Goal: Task Accomplishment & Management: Use online tool/utility

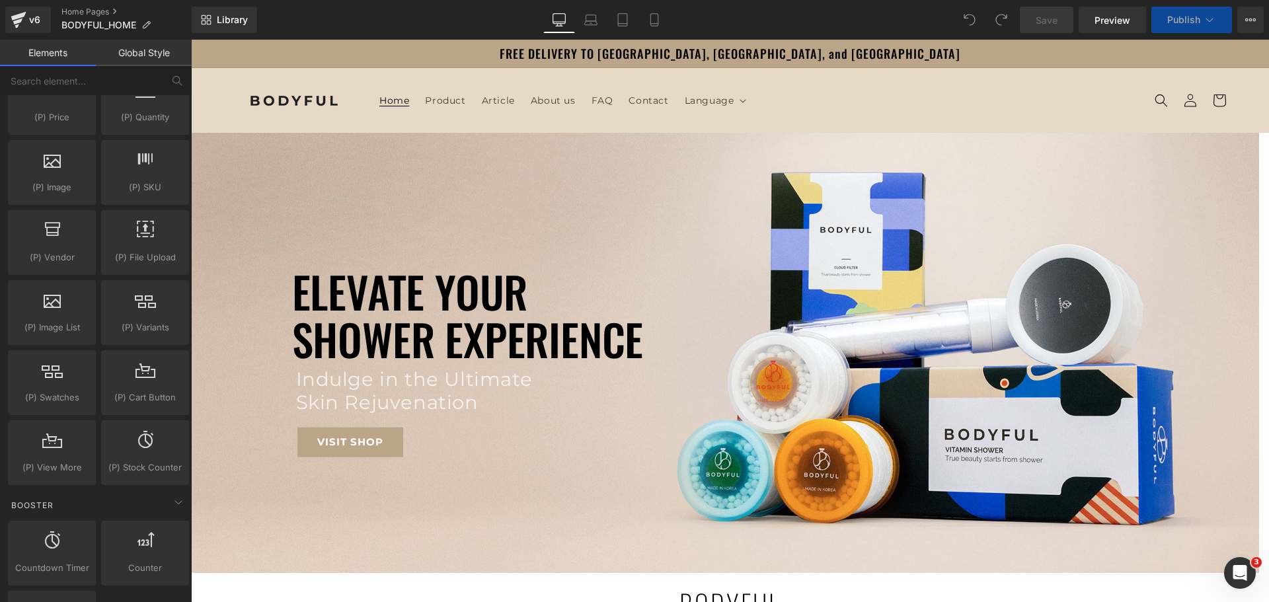
click at [398, 98] on span "Home" at bounding box center [394, 100] width 30 height 12
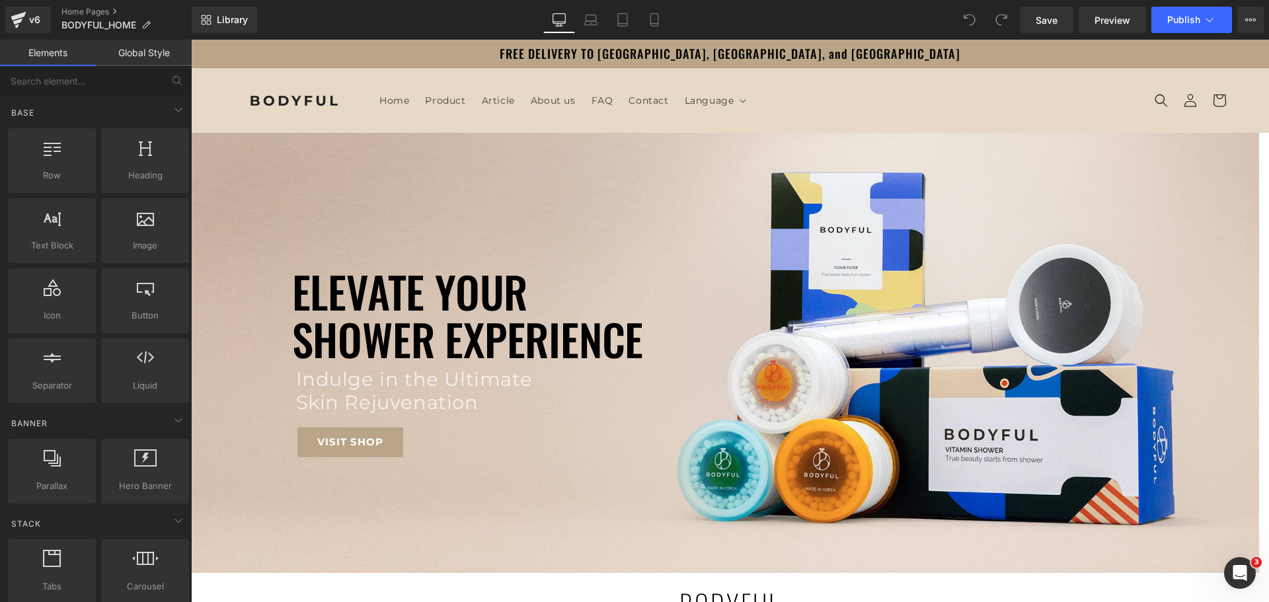
click at [357, 100] on header "Home Product Article About us FAQ Contact Language Language" at bounding box center [730, 100] width 1057 height 65
drag, startPoint x: 357, startPoint y: 100, endPoint x: 852, endPoint y: 85, distance: 495.8
click at [852, 85] on header "Home Product Article About us FAQ Contact Language Language" at bounding box center [730, 100] width 1057 height 65
click at [1248, 21] on icon at bounding box center [1250, 20] width 11 height 11
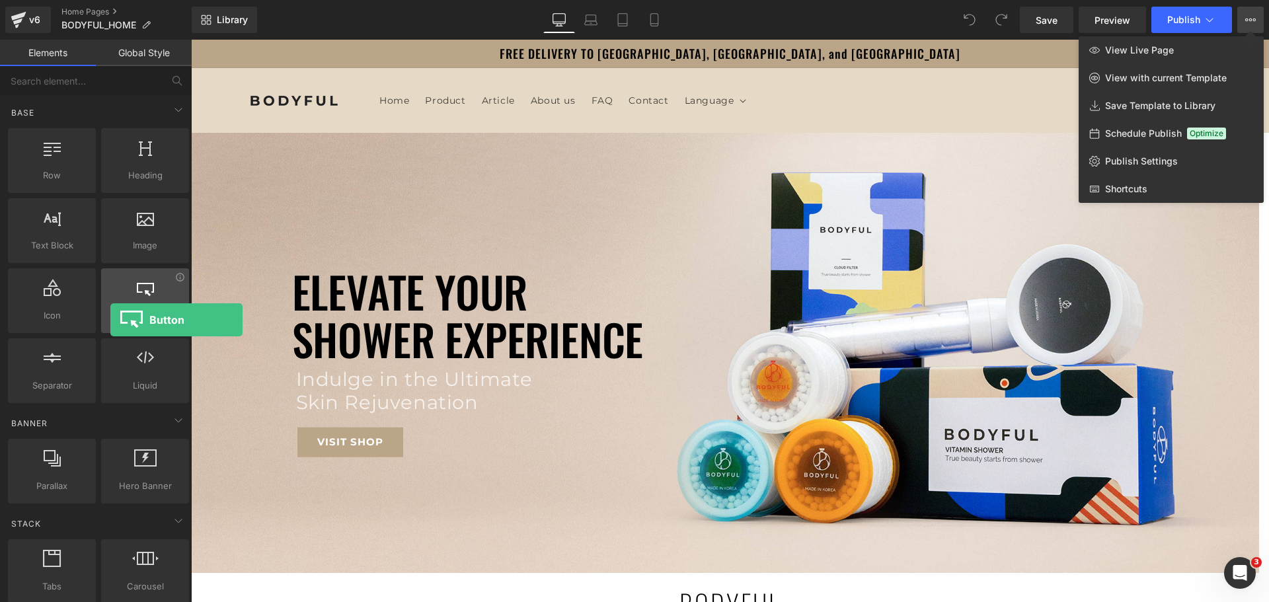
click at [110, 320] on span "Button" at bounding box center [145, 316] width 80 height 14
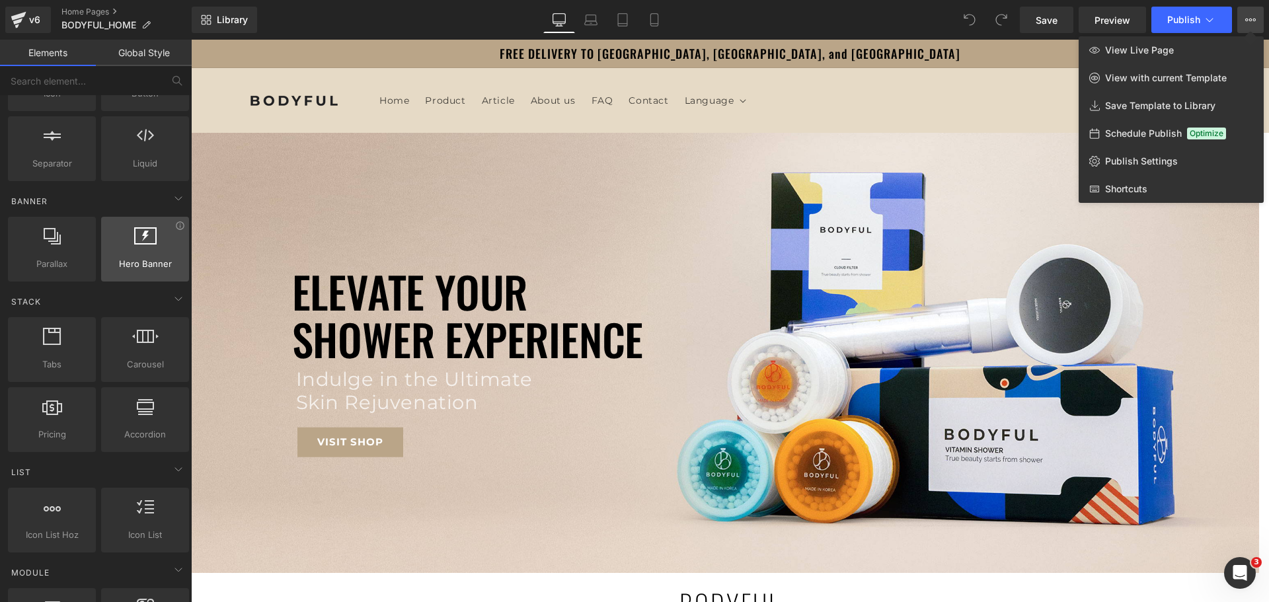
scroll to position [264, 0]
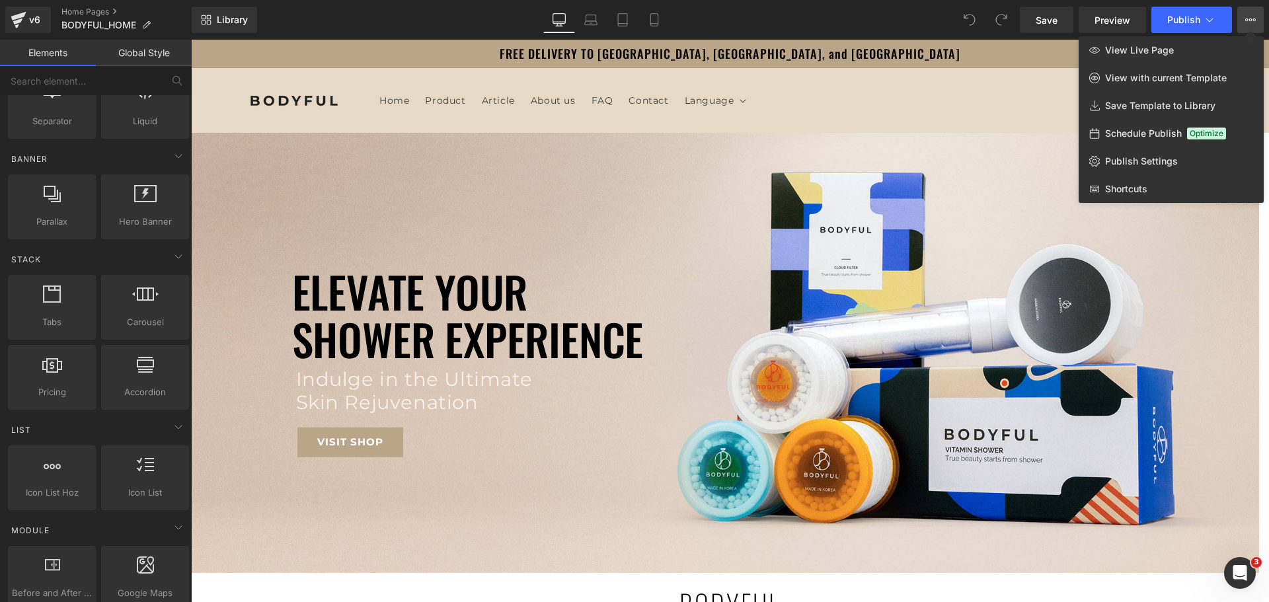
drag, startPoint x: 554, startPoint y: 117, endPoint x: 353, endPoint y: 77, distance: 205.4
click at [554, 117] on div at bounding box center [730, 321] width 1078 height 562
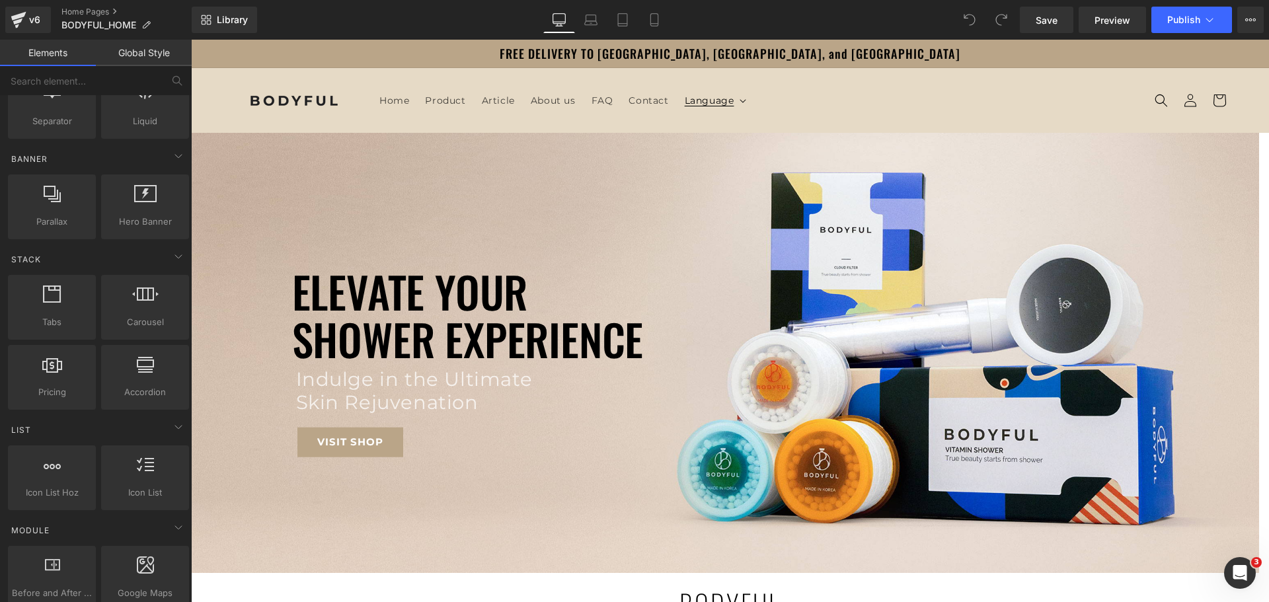
click at [733, 101] on summary "Language" at bounding box center [714, 101] width 75 height 28
click at [740, 98] on summary "Language" at bounding box center [714, 101] width 75 height 28
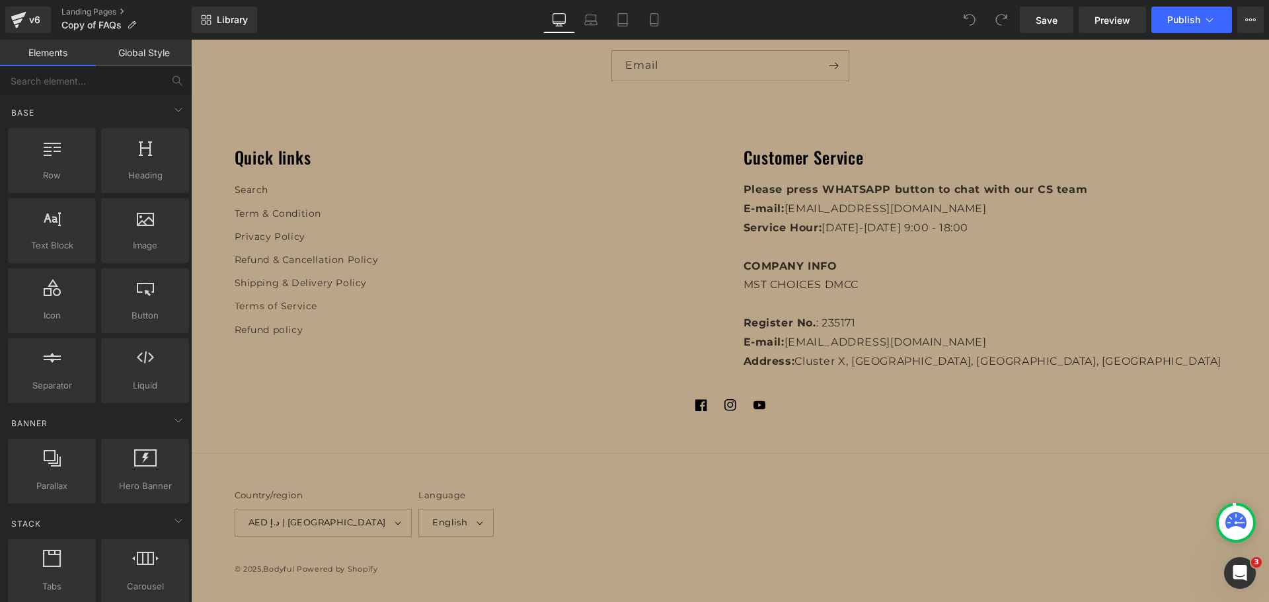
scroll to position [3507, 0]
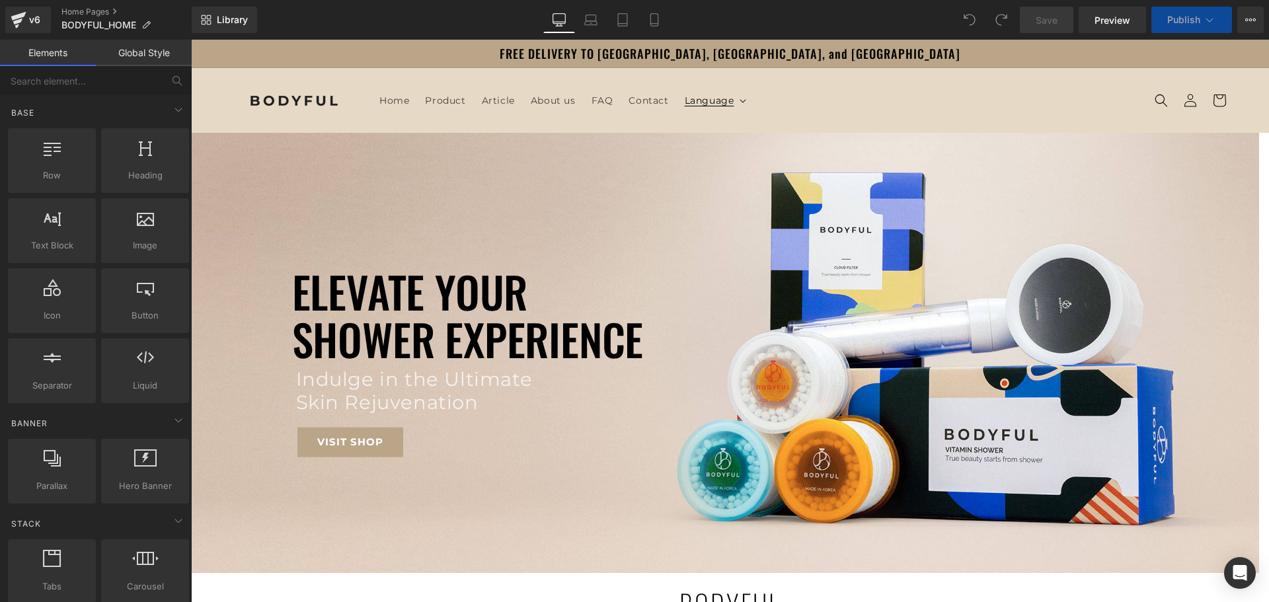
click at [739, 100] on icon at bounding box center [742, 101] width 7 height 4
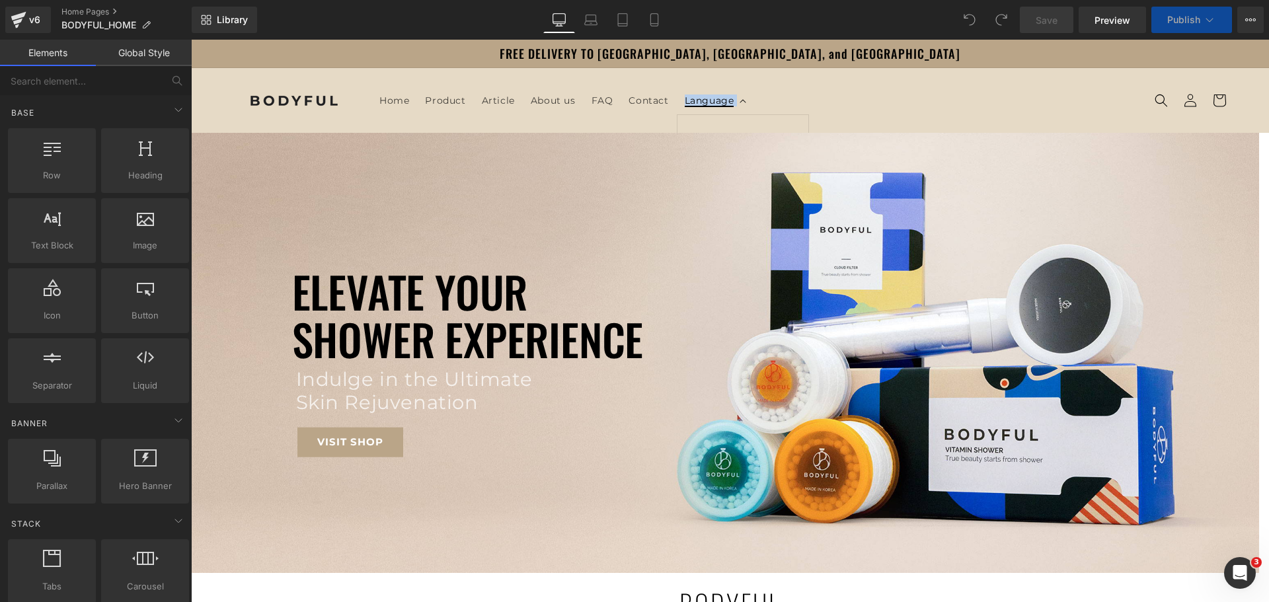
click at [739, 100] on icon at bounding box center [742, 101] width 7 height 4
click at [715, 102] on span "Language" at bounding box center [710, 100] width 50 height 12
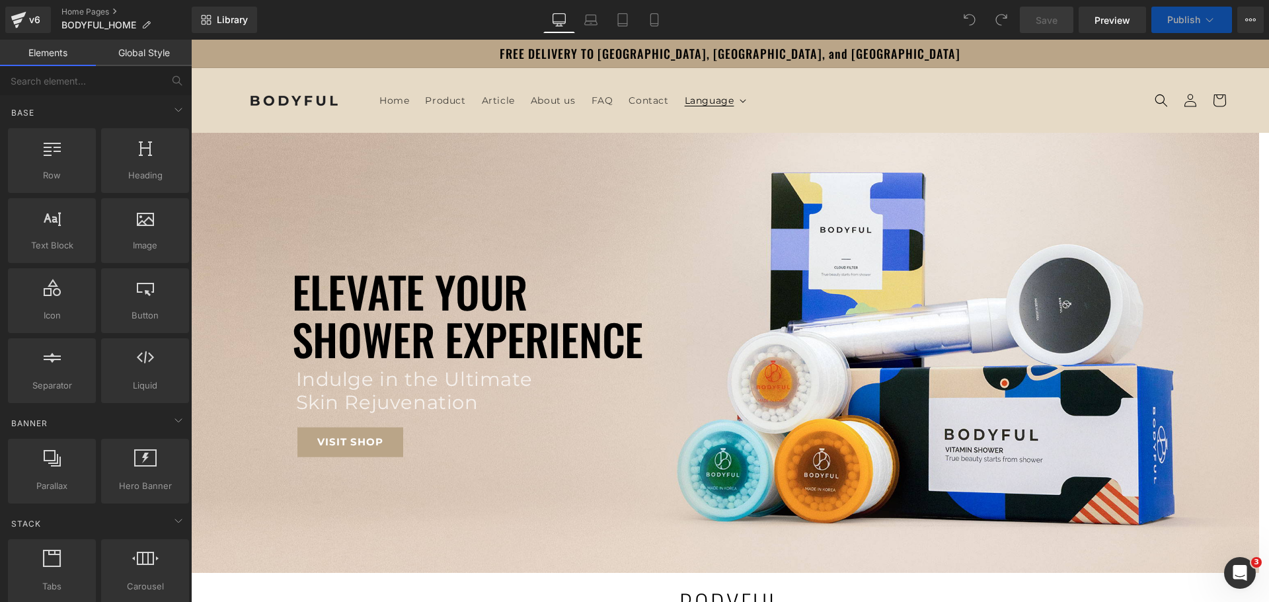
click at [715, 102] on span "Language" at bounding box center [710, 100] width 50 height 12
click at [714, 102] on span "Language" at bounding box center [710, 100] width 50 height 12
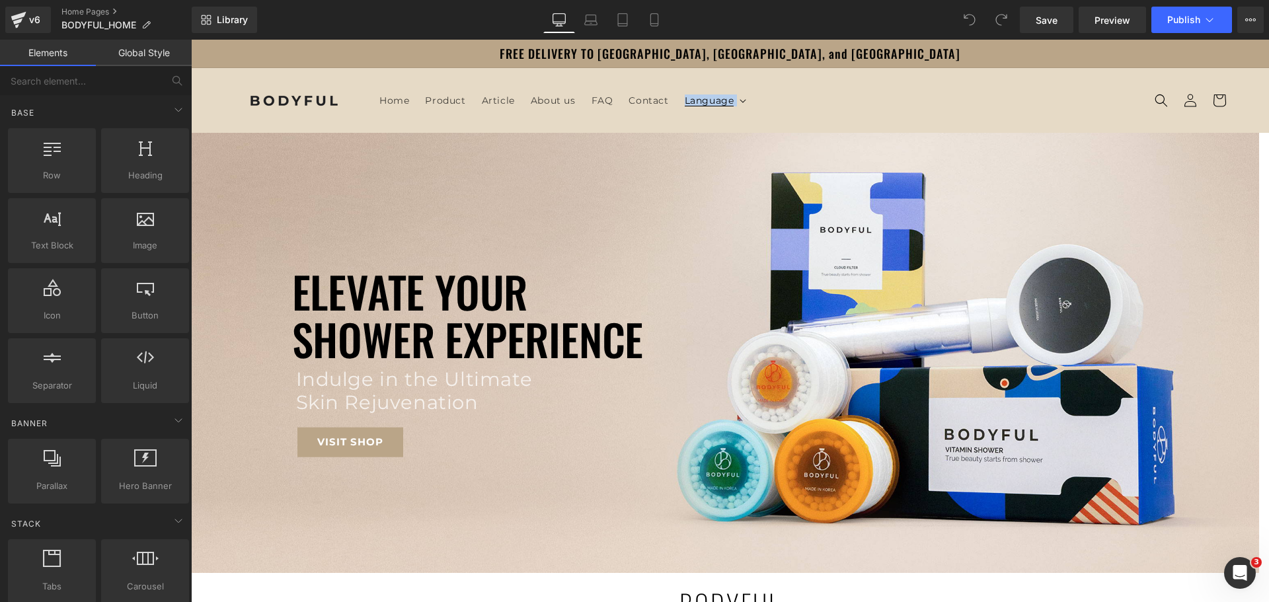
click at [712, 102] on span "Language" at bounding box center [710, 100] width 50 height 12
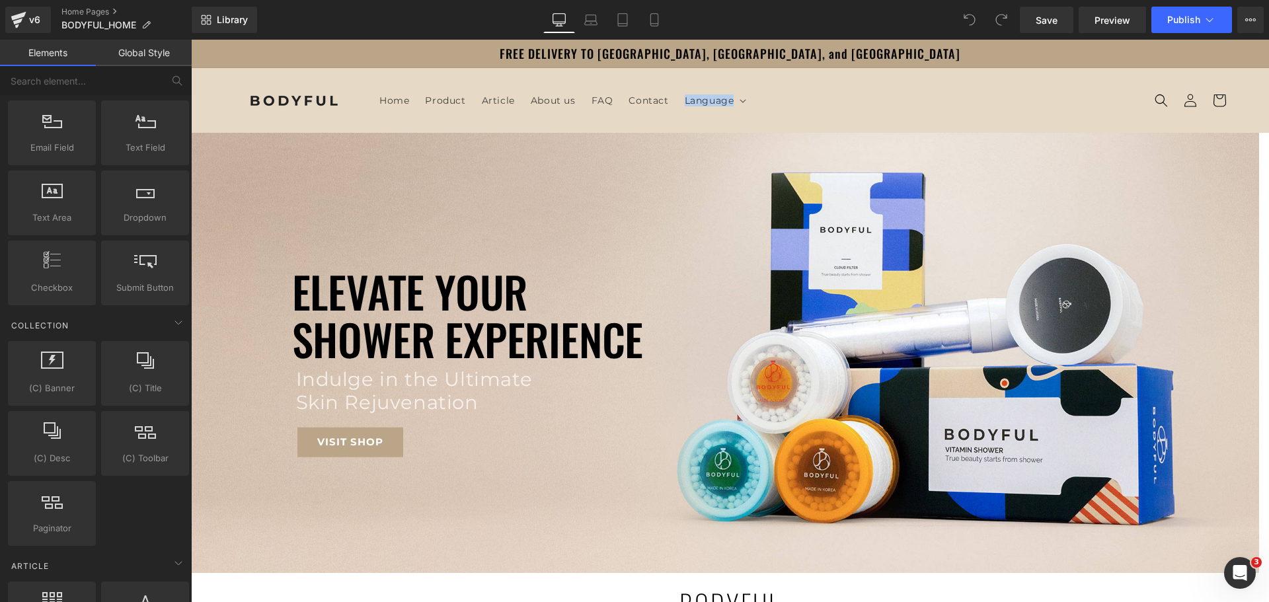
scroll to position [2408, 0]
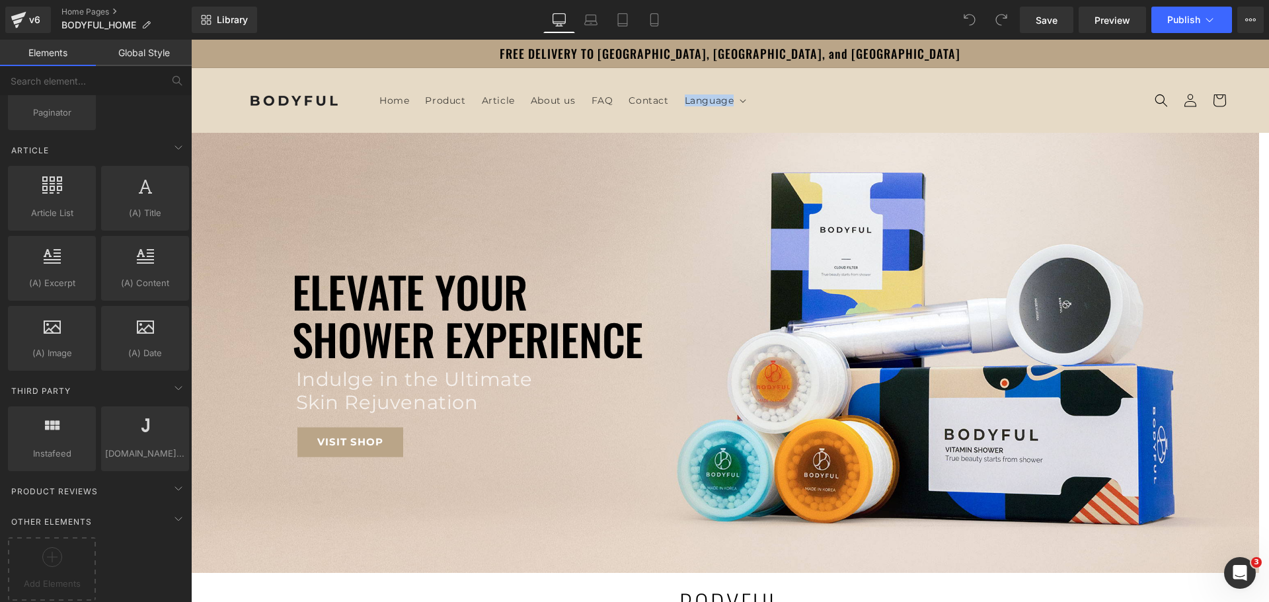
click at [815, 81] on header "Home Product Article About us FAQ Contact Language Language" at bounding box center [730, 100] width 1057 height 65
click at [789, 90] on header "Home Product Article About us FAQ Contact Language Language" at bounding box center [730, 100] width 1057 height 65
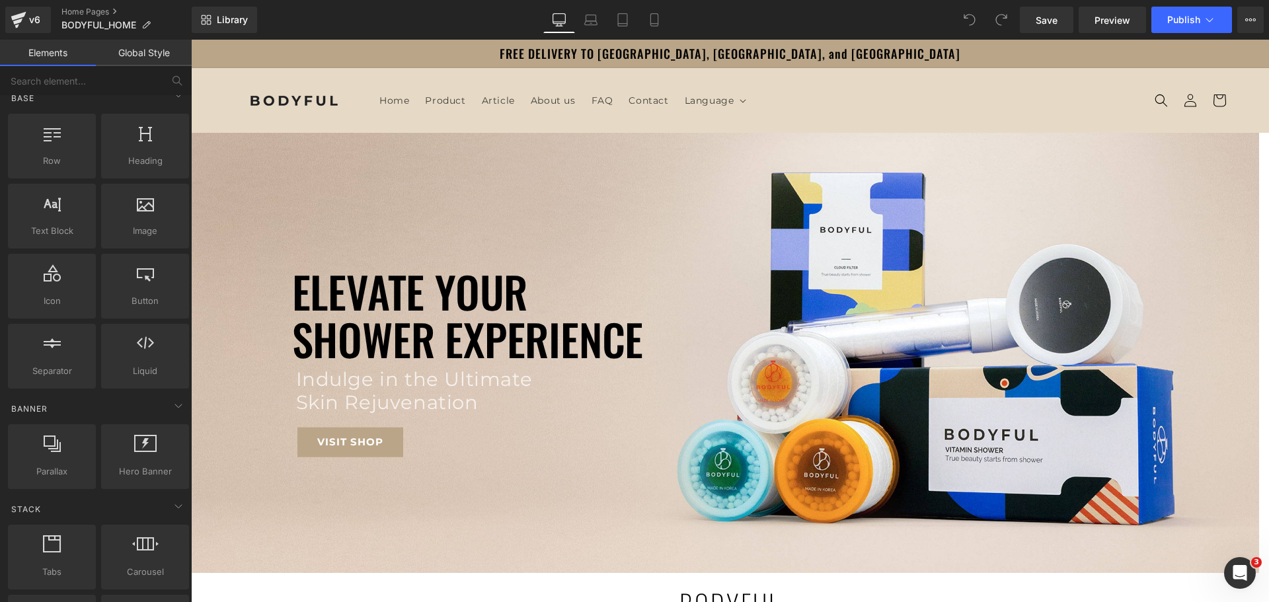
scroll to position [0, 0]
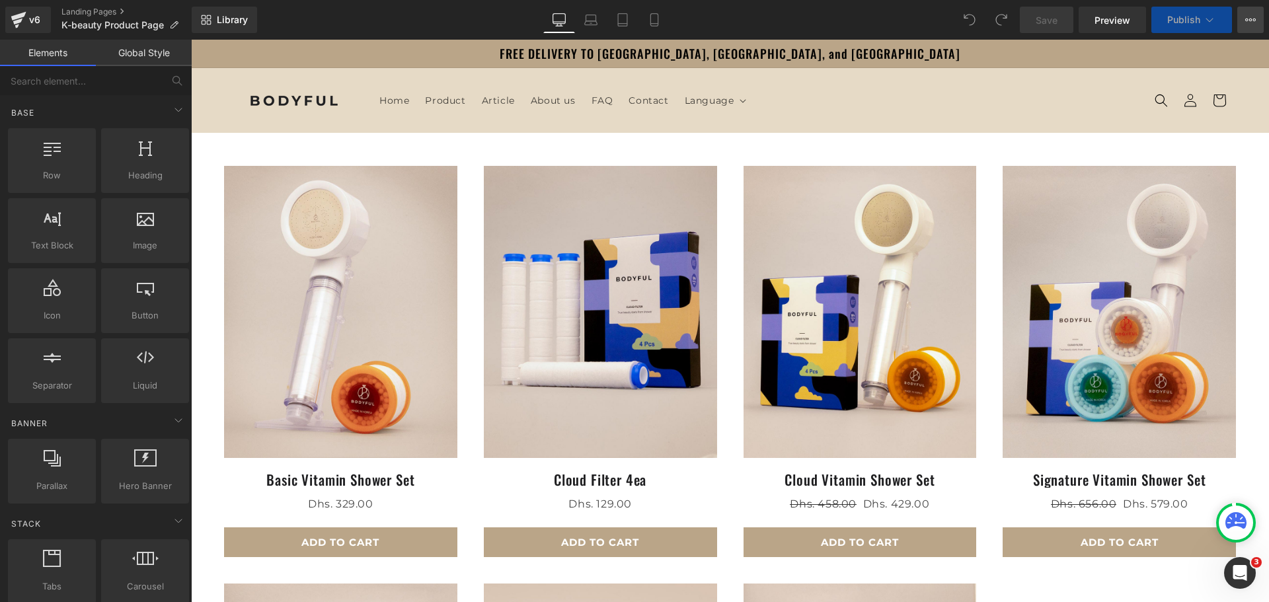
click at [1247, 22] on icon at bounding box center [1250, 20] width 11 height 11
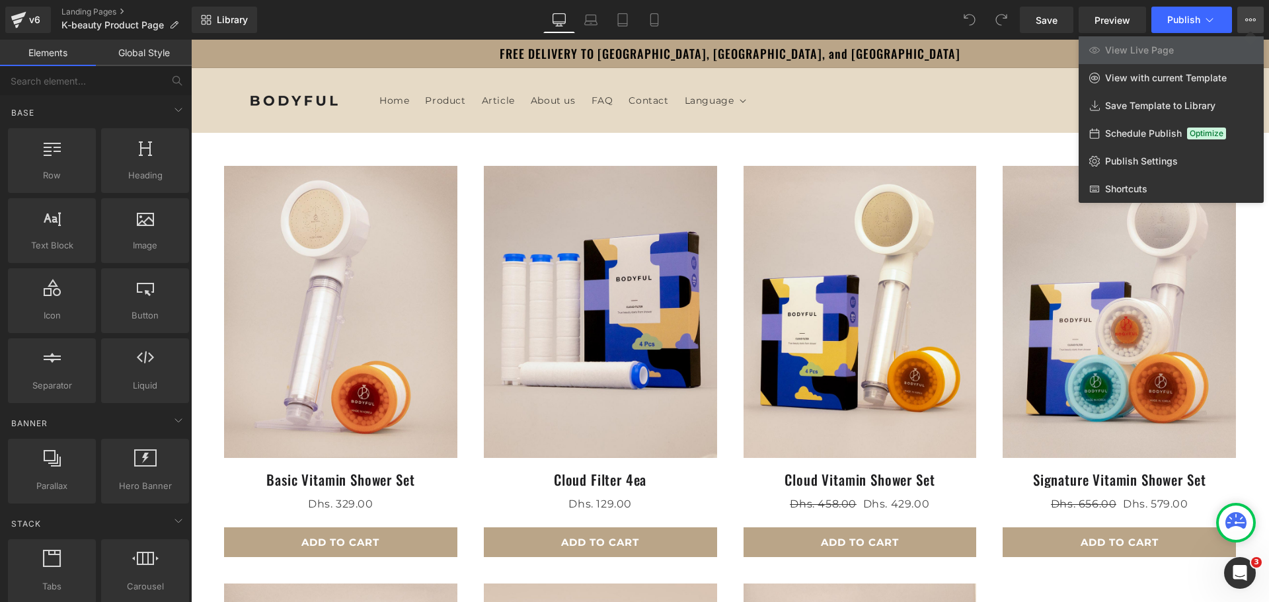
click at [1247, 22] on icon at bounding box center [1250, 20] width 11 height 11
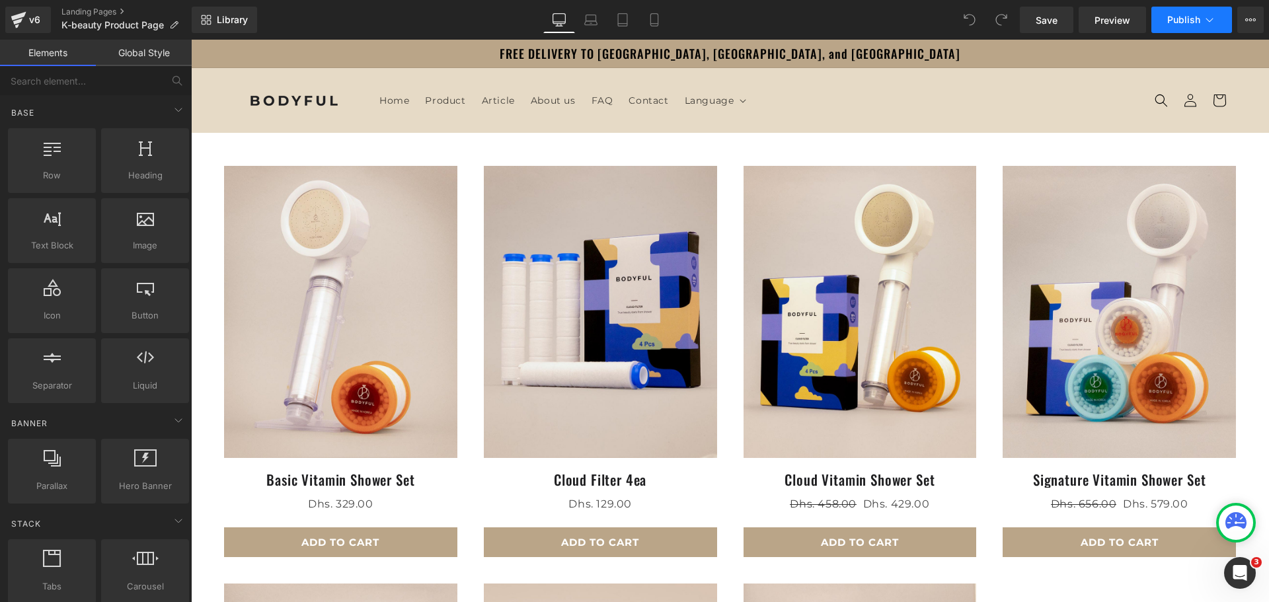
click at [1209, 17] on icon at bounding box center [1209, 19] width 13 height 13
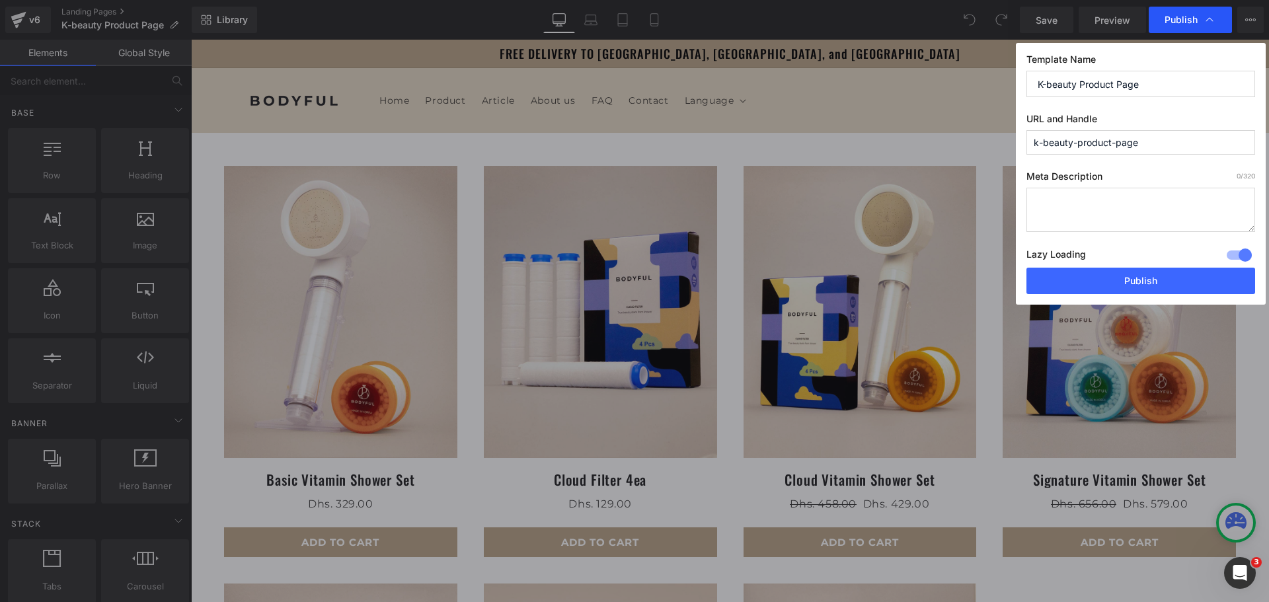
click at [1209, 24] on icon at bounding box center [1209, 19] width 13 height 13
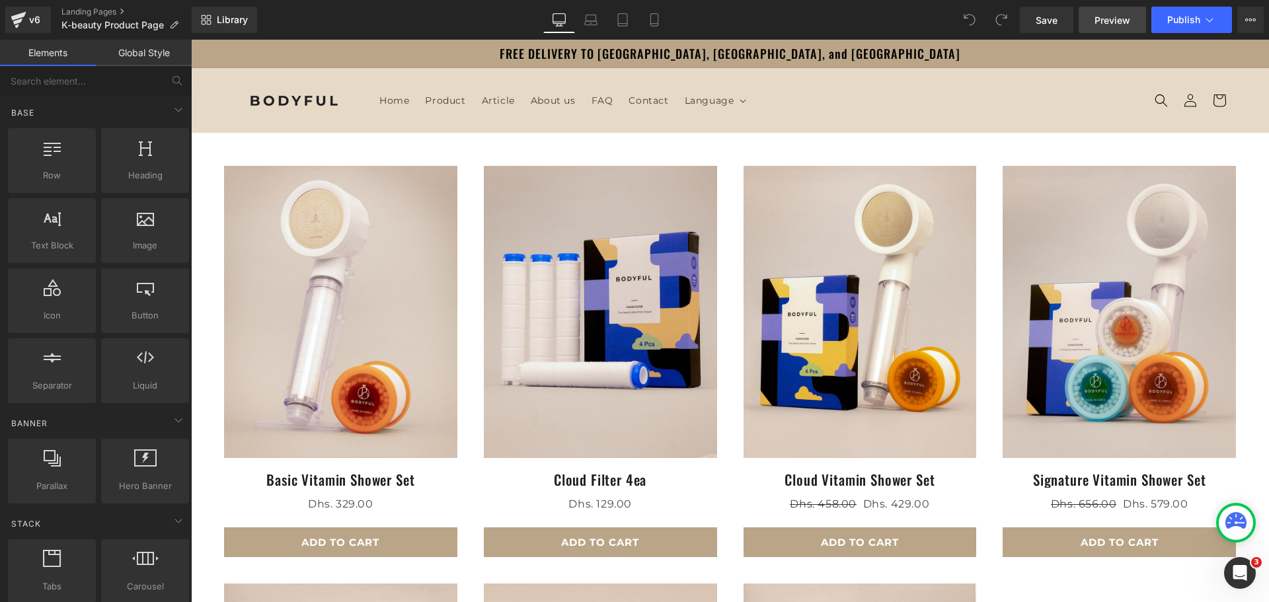
click at [1108, 26] on span "Preview" at bounding box center [1112, 20] width 36 height 14
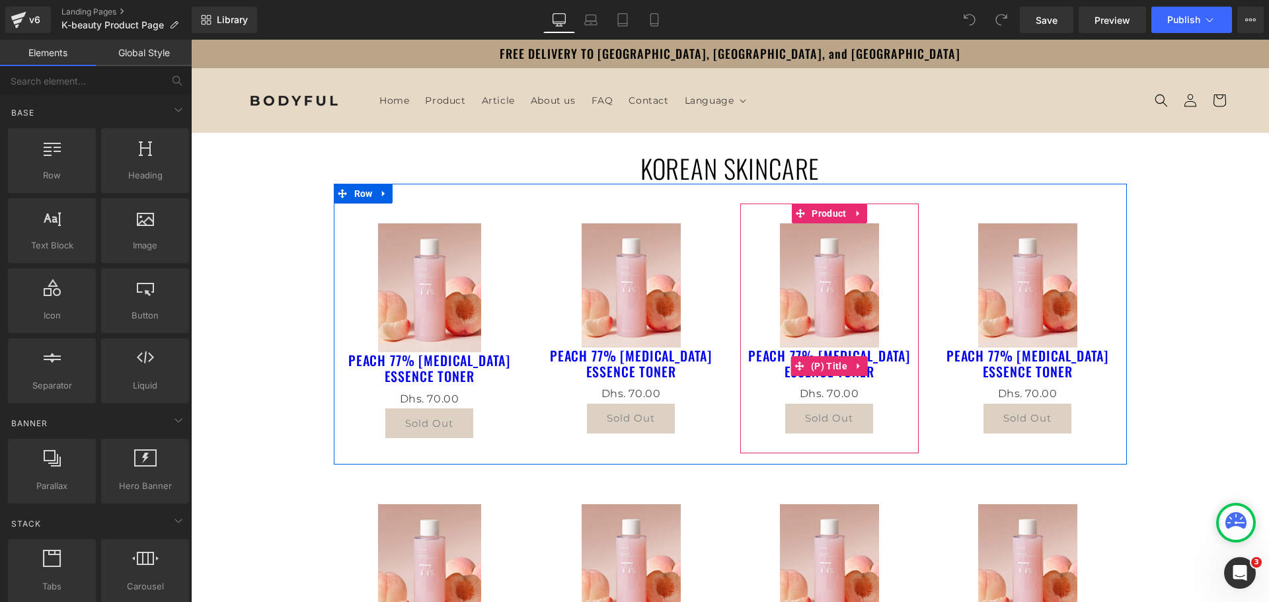
click at [883, 355] on link "PEACH 77% [MEDICAL_DATA] ESSENCE TONER" at bounding box center [829, 364] width 165 height 32
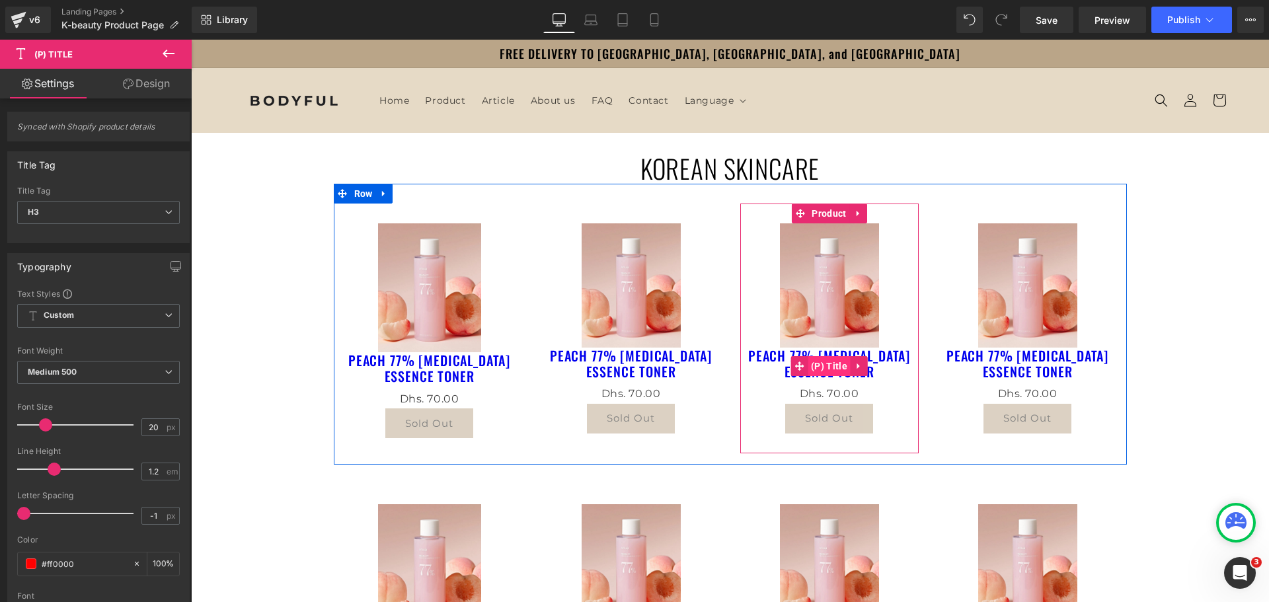
click at [839, 371] on span "(P) Title" at bounding box center [829, 366] width 43 height 20
click at [854, 367] on icon at bounding box center [858, 366] width 9 height 10
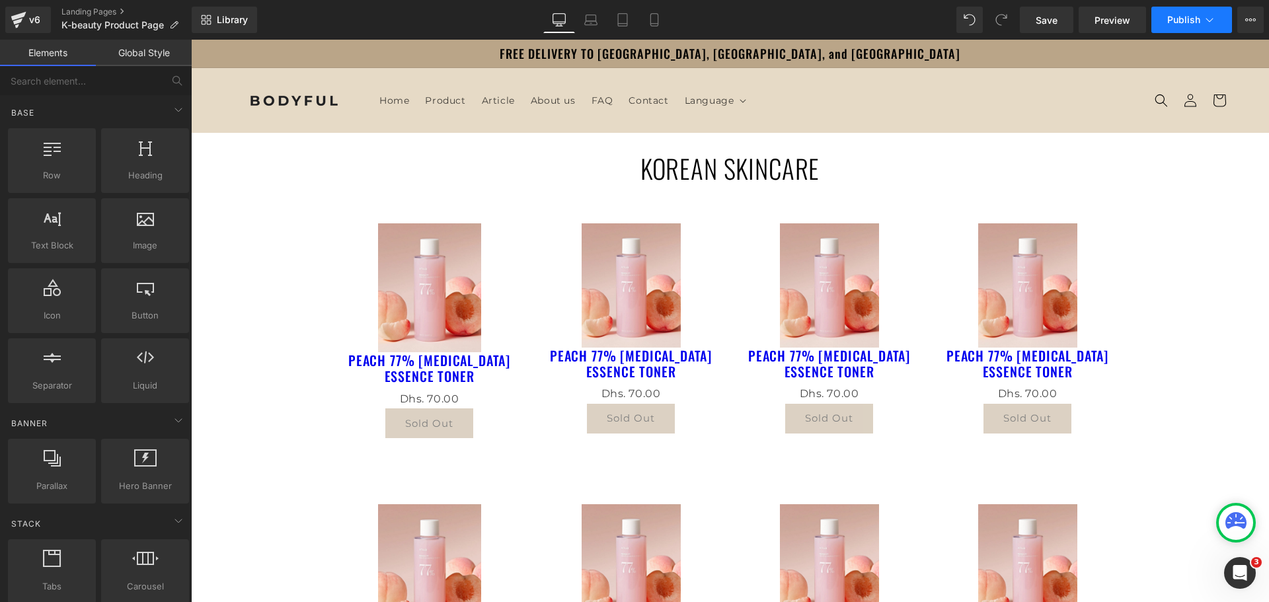
click at [1185, 19] on span "Publish" at bounding box center [1183, 20] width 33 height 11
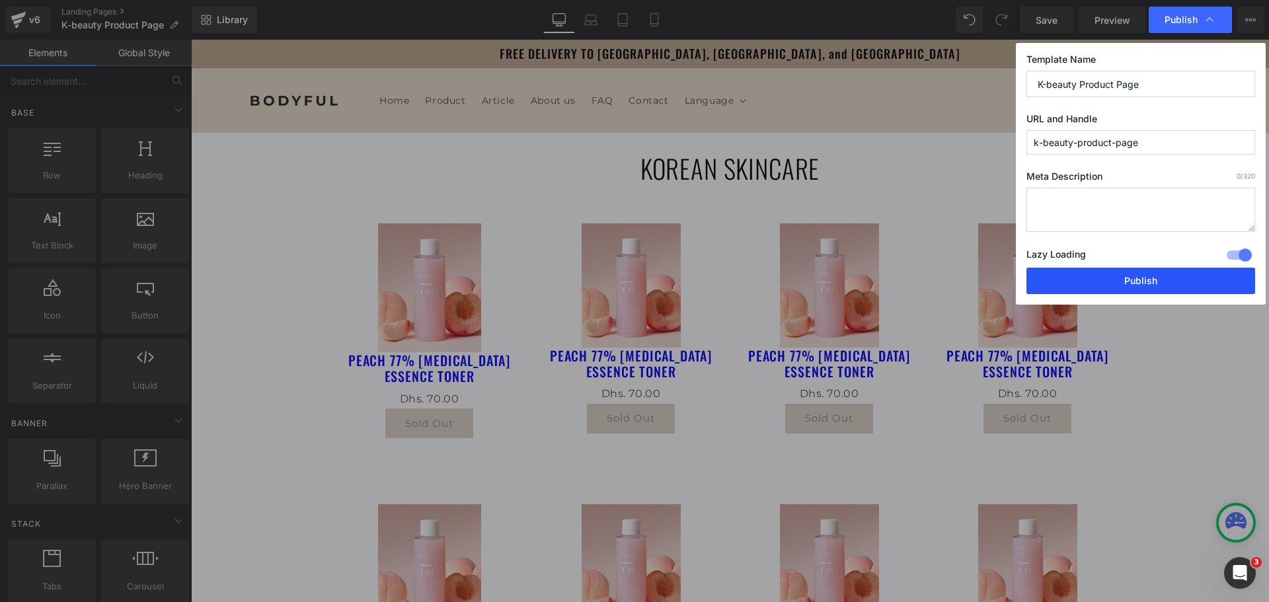
click at [1118, 279] on button "Publish" at bounding box center [1140, 281] width 229 height 26
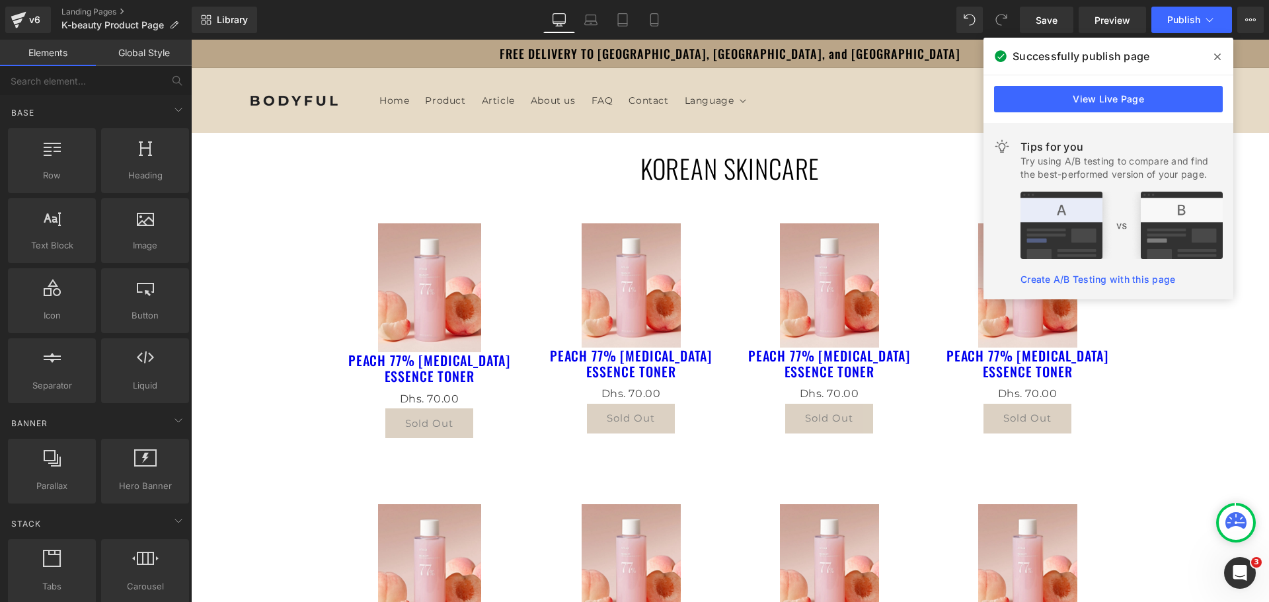
click at [1215, 54] on icon at bounding box center [1217, 57] width 7 height 11
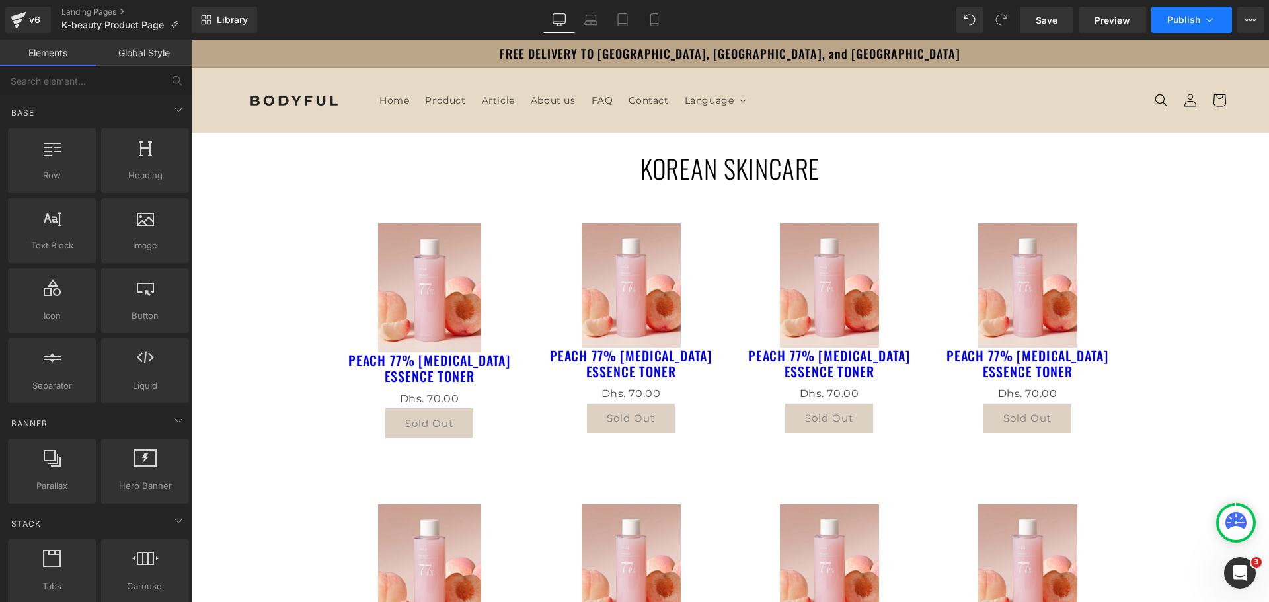
click at [1213, 24] on icon at bounding box center [1209, 19] width 13 height 13
click at [1246, 14] on button "View Live Page View with current Template Save Template to Library Schedule Pub…" at bounding box center [1250, 20] width 26 height 26
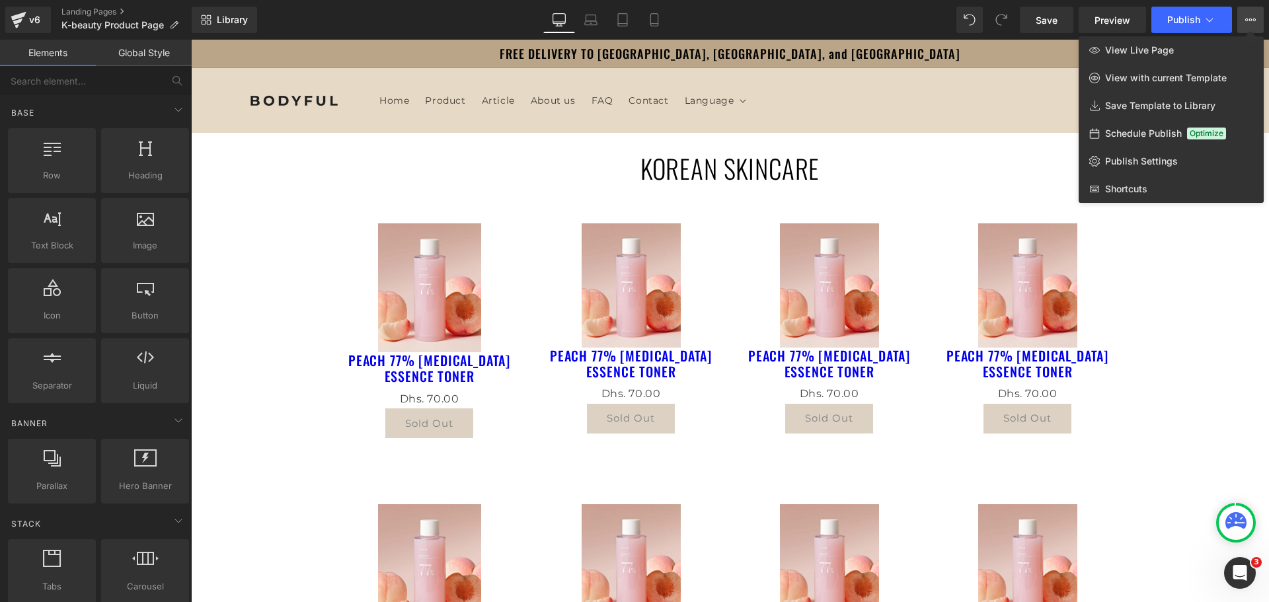
click at [1246, 15] on icon at bounding box center [1250, 20] width 11 height 11
